Goal: Information Seeking & Learning: Check status

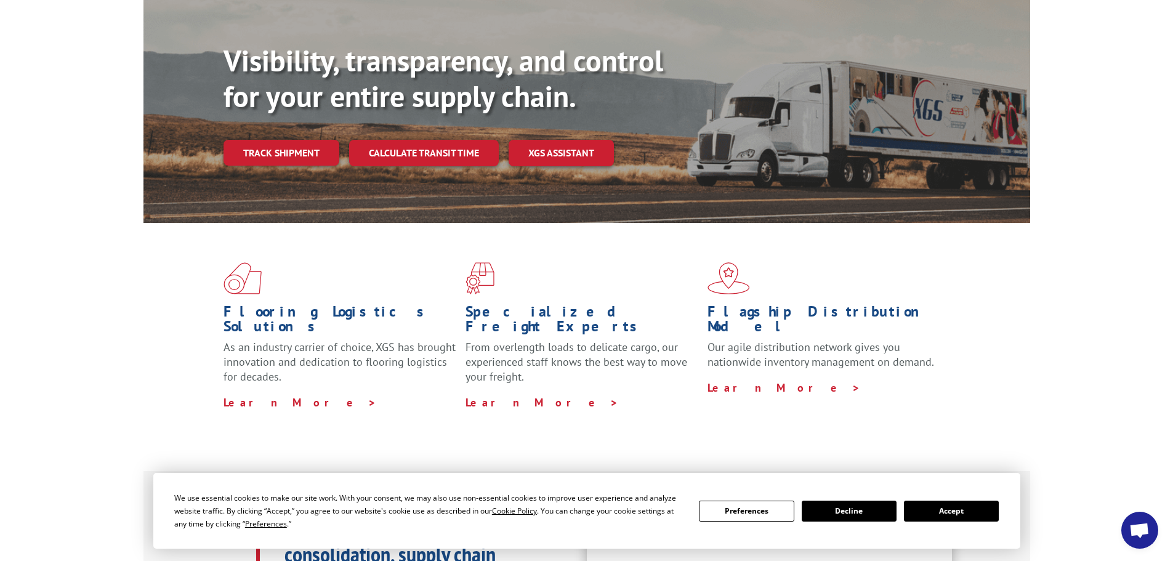
scroll to position [62, 0]
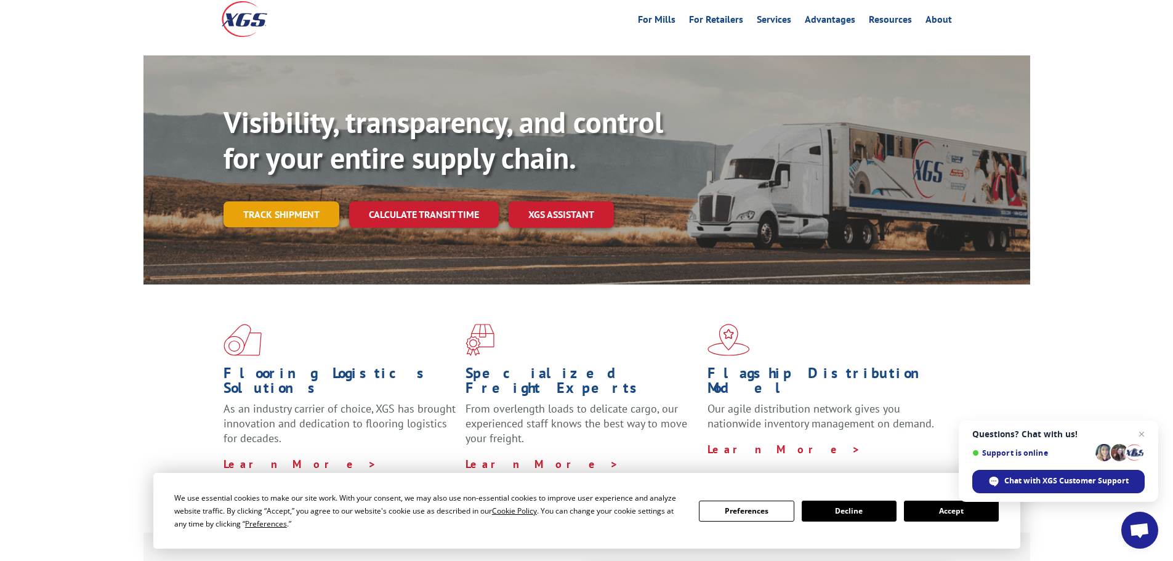
click at [311, 201] on link "Track shipment" at bounding box center [282, 214] width 116 height 26
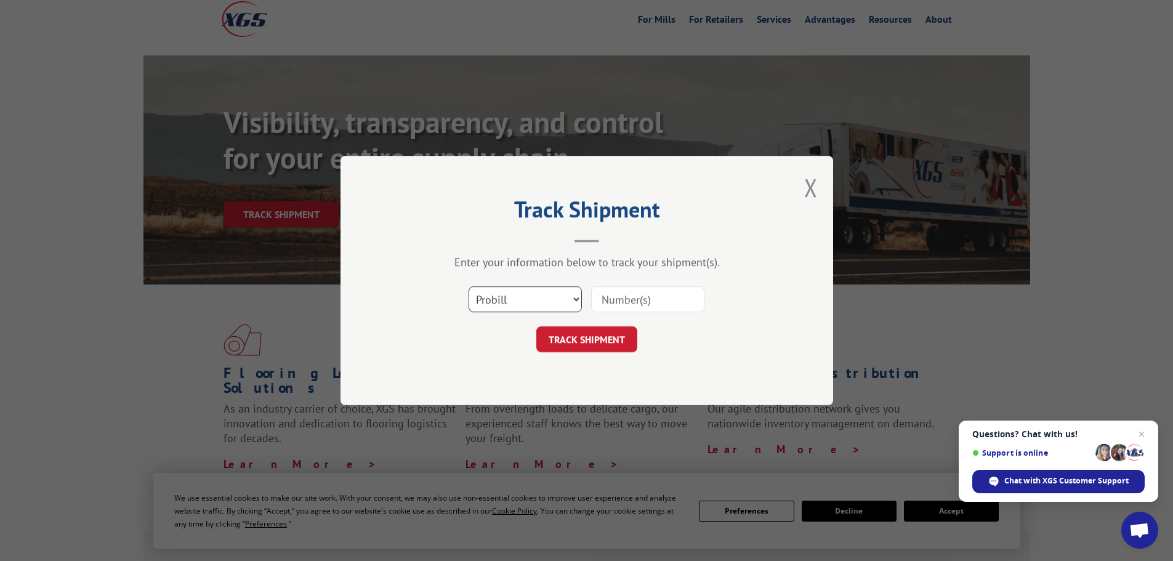
click at [540, 298] on select "Select category... Probill BOL PO" at bounding box center [525, 299] width 113 height 26
click at [520, 299] on select "Select category... Probill BOL PO" at bounding box center [525, 299] width 113 height 26
click at [557, 301] on select "Select category... Probill BOL PO" at bounding box center [525, 299] width 113 height 26
click at [469, 286] on select "Select category... Probill BOL PO" at bounding box center [525, 299] width 113 height 26
click at [607, 302] on input at bounding box center [647, 299] width 113 height 26
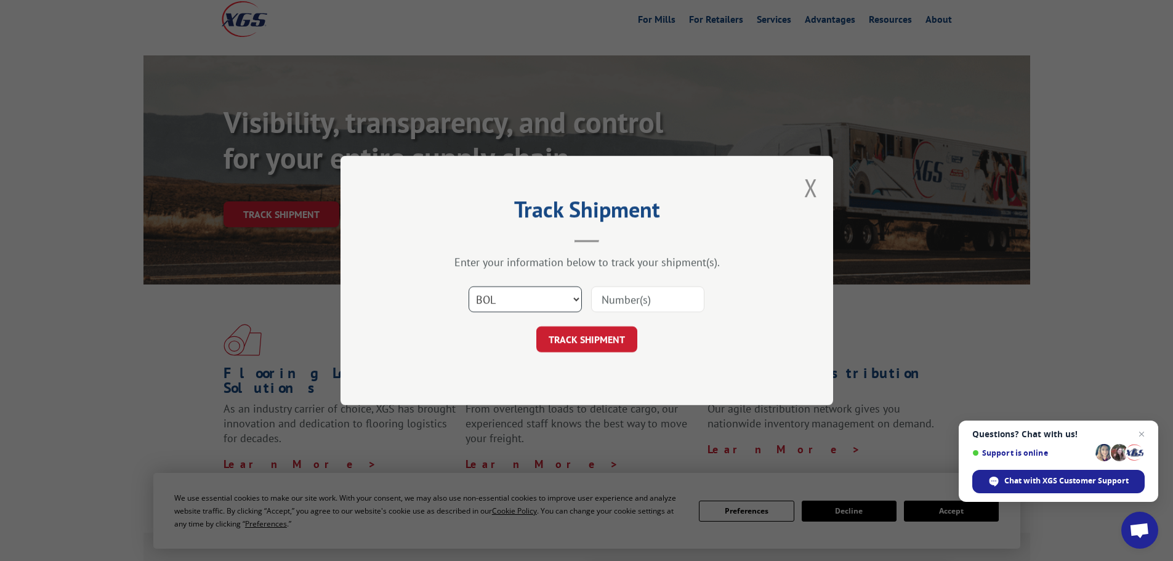
click at [559, 301] on select "Select category... Probill BOL PO" at bounding box center [525, 299] width 113 height 26
select select "probill"
click at [469, 286] on select "Select category... Probill BOL PO" at bounding box center [525, 299] width 113 height 26
click at [623, 294] on input at bounding box center [647, 299] width 113 height 26
type input "17604475"
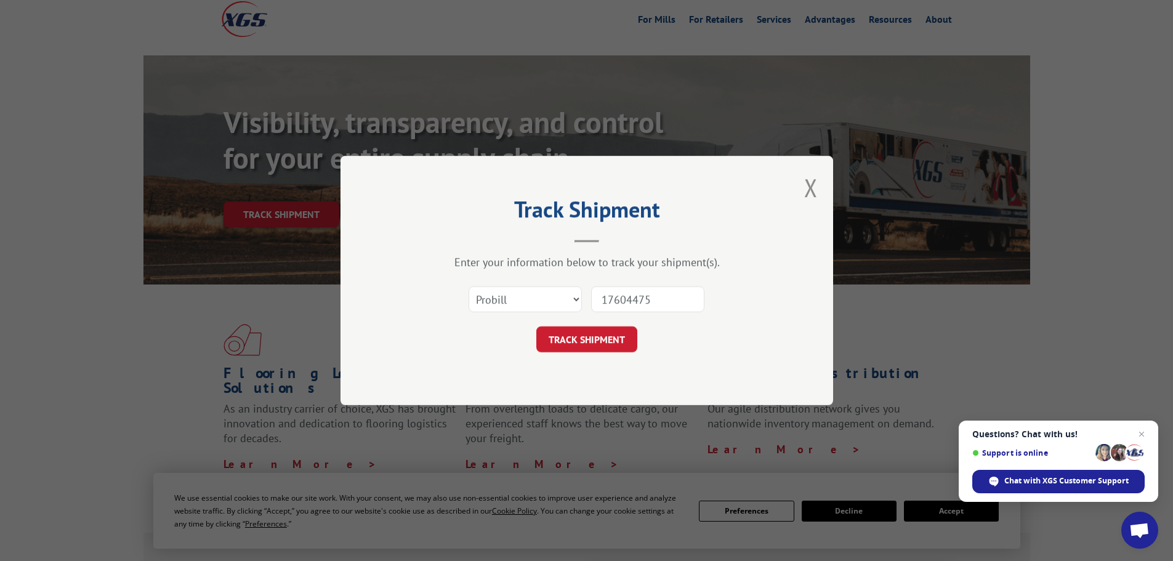
click button "TRACK SHIPMENT" at bounding box center [586, 339] width 101 height 26
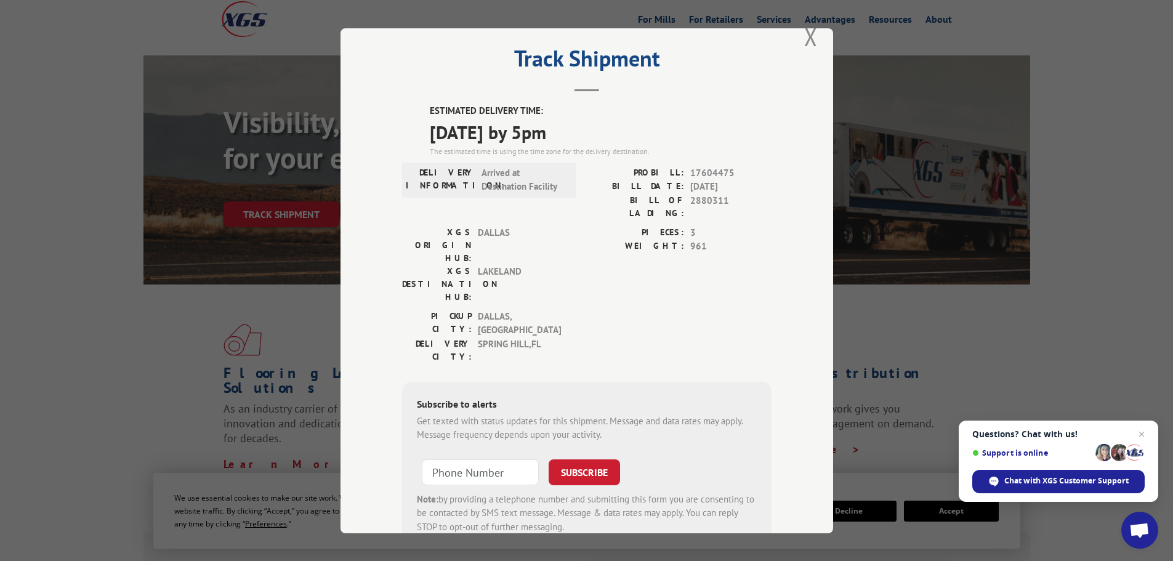
scroll to position [0, 0]
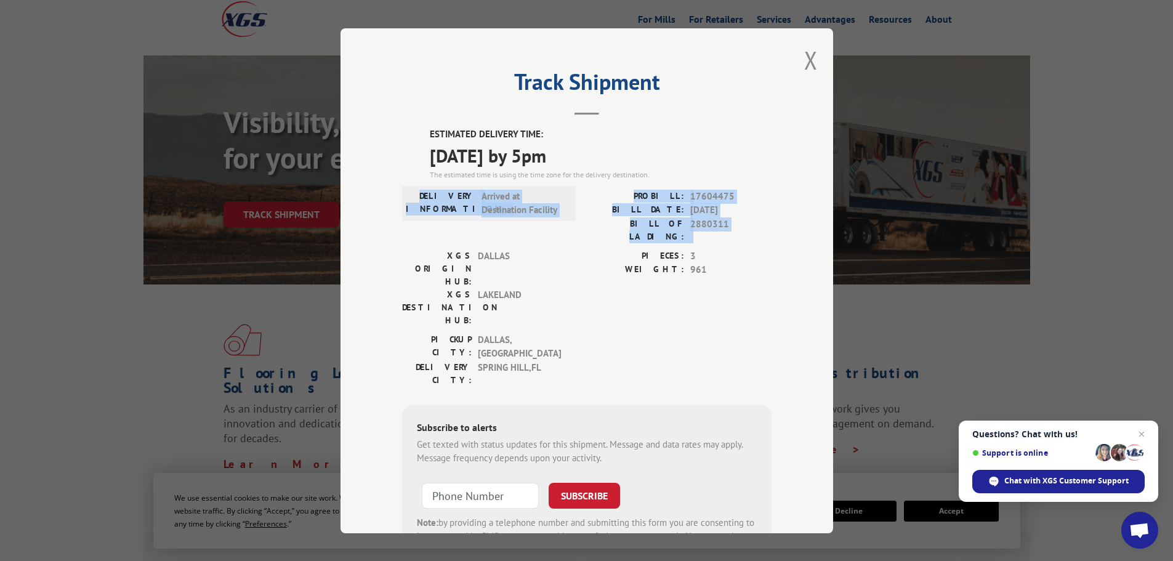
drag, startPoint x: 341, startPoint y: 196, endPoint x: 385, endPoint y: 221, distance: 50.5
click at [387, 241] on div "Track Shipment ESTIMATED DELIVERY TIME: [DATE] by 5pm The estimated time is usi…" at bounding box center [587, 280] width 493 height 505
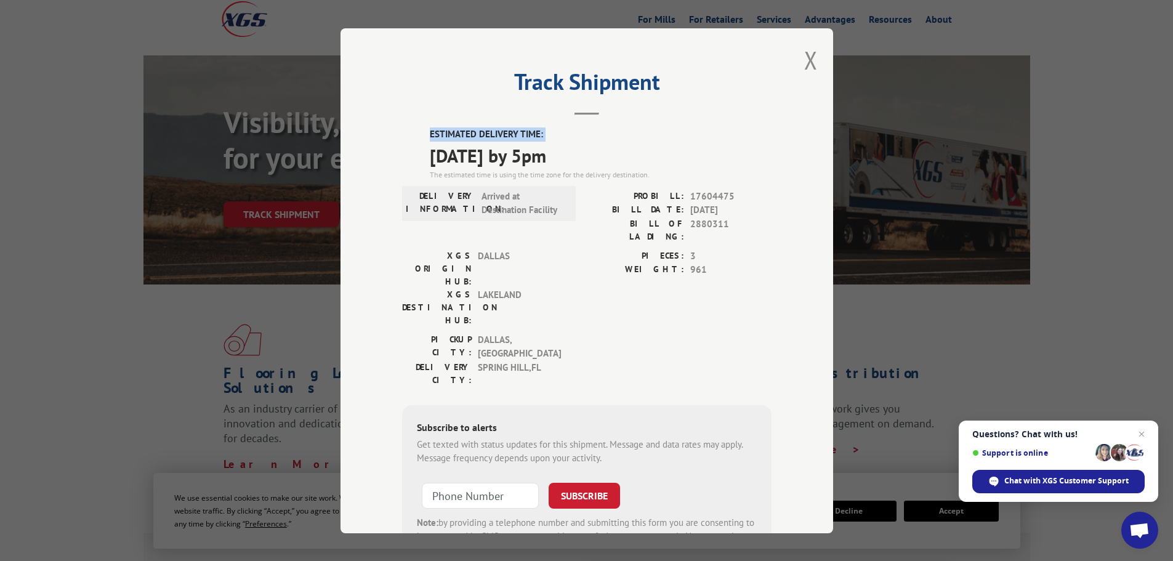
drag, startPoint x: 404, startPoint y: 128, endPoint x: 378, endPoint y: 164, distance: 44.1
click at [378, 164] on div "Track Shipment ESTIMATED DELIVERY TIME: [DATE] by 5pm The estimated time is usi…" at bounding box center [587, 280] width 493 height 505
click at [686, 129] on label "ESTIMATED DELIVERY TIME:" at bounding box center [601, 134] width 342 height 14
click at [806, 63] on button "Close modal" at bounding box center [811, 60] width 14 height 33
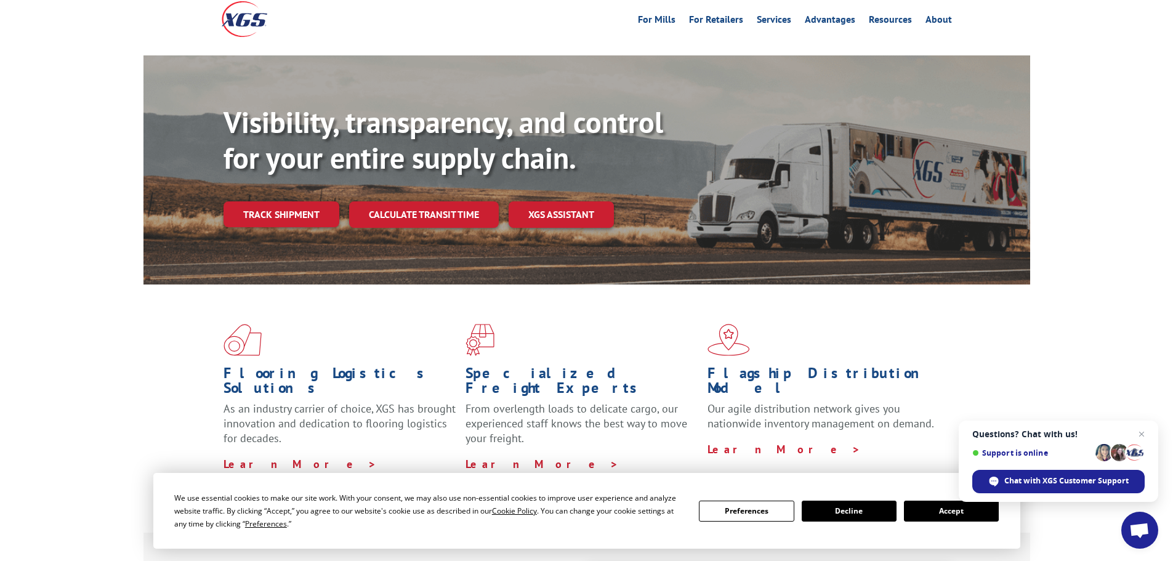
click at [844, 516] on button "Decline" at bounding box center [849, 511] width 95 height 21
